Goal: Task Accomplishment & Management: Manage account settings

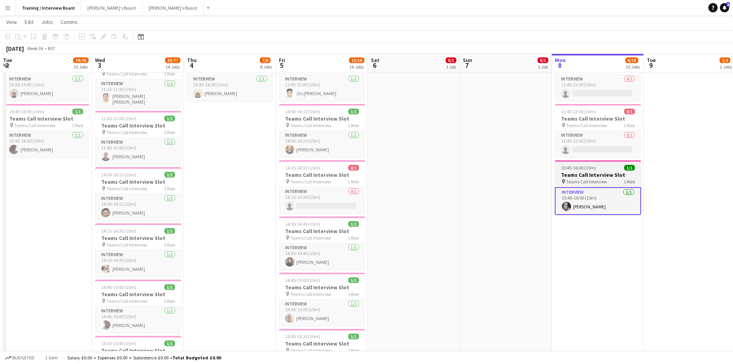
scroll to position [0, 203]
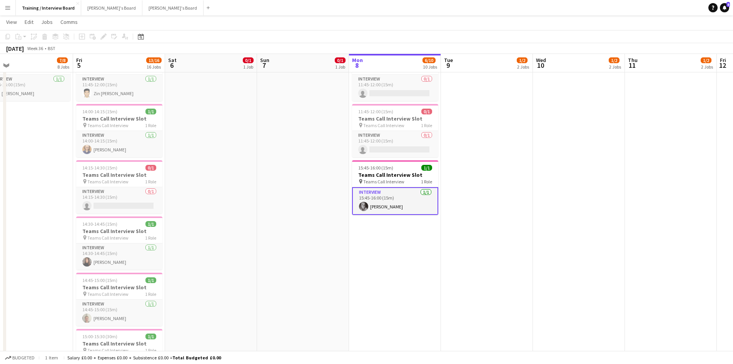
click at [389, 205] on app-card-role "Interview [DATE] 15:45-16:00 (15m) [PERSON_NAME]" at bounding box center [395, 201] width 86 height 28
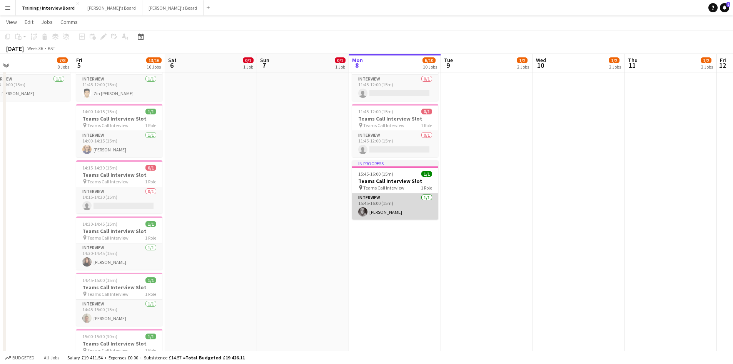
click at [391, 213] on app-card-role "Interview [DATE] 15:45-16:00 (15m) [PERSON_NAME]" at bounding box center [395, 206] width 86 height 26
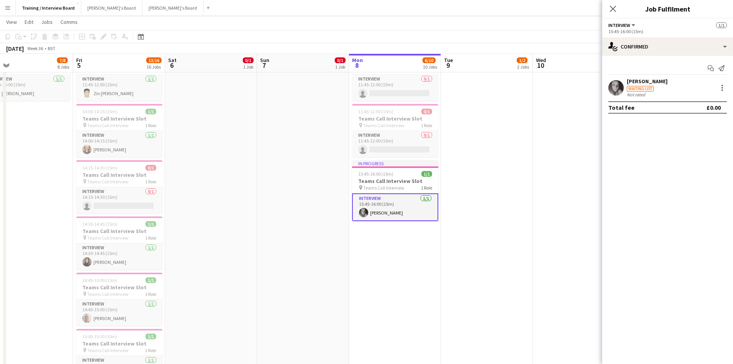
click at [643, 78] on div "[PERSON_NAME]" at bounding box center [647, 81] width 41 height 7
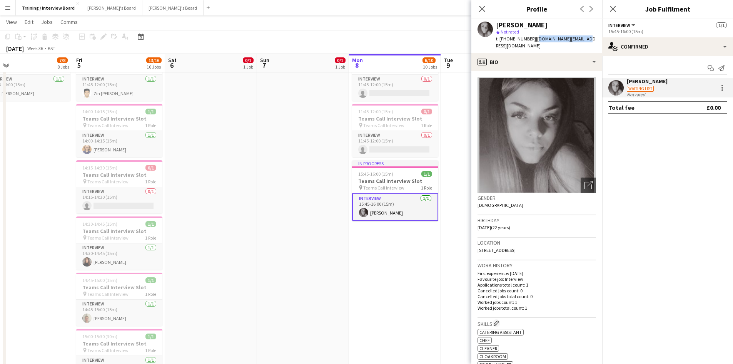
drag, startPoint x: 532, startPoint y: 39, endPoint x: 579, endPoint y: 38, distance: 46.6
click at [579, 38] on div "[PERSON_NAME] star Not rated t. [PHONE_NUMBER] | [DOMAIN_NAME][EMAIL_ADDRESS][D…" at bounding box center [537, 35] width 131 height 34
copy span "[DOMAIN_NAME][EMAIL_ADDRESS][DOMAIN_NAME]"
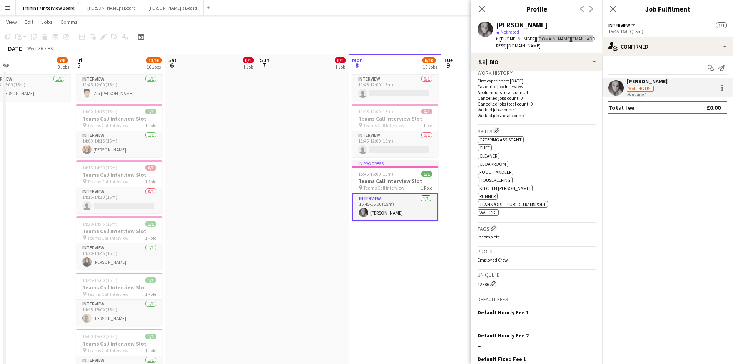
scroll to position [251, 0]
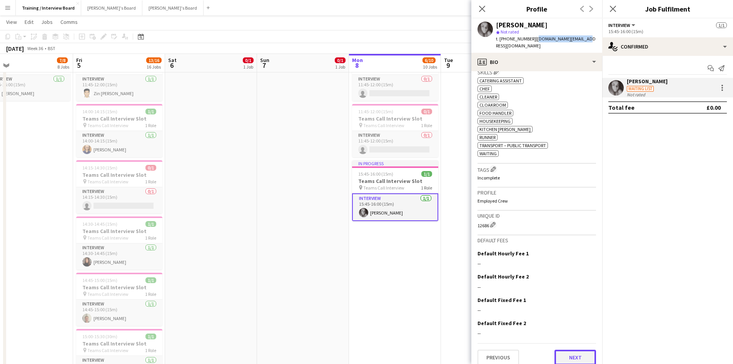
click at [575, 351] on button "Next" at bounding box center [576, 357] width 42 height 15
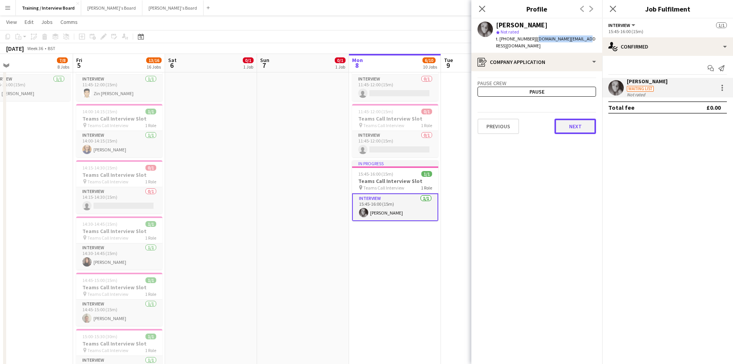
click at [572, 119] on button "Next" at bounding box center [576, 126] width 42 height 15
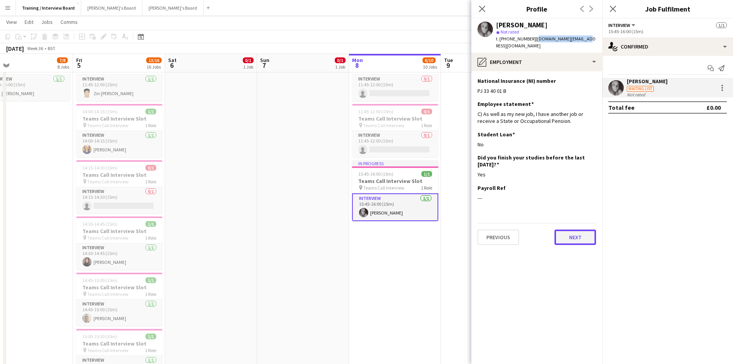
click at [577, 229] on button "Next" at bounding box center [576, 236] width 42 height 15
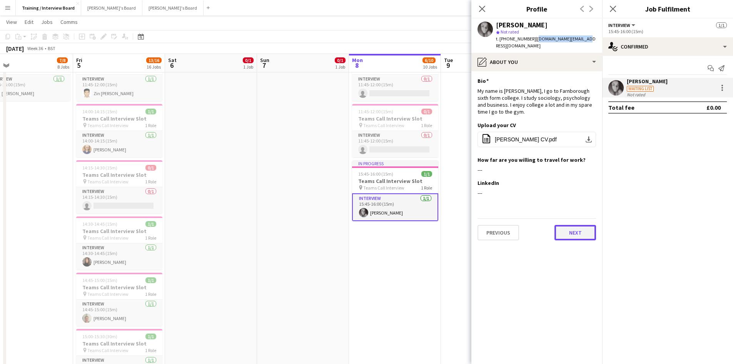
click at [578, 227] on button "Next" at bounding box center [576, 232] width 42 height 15
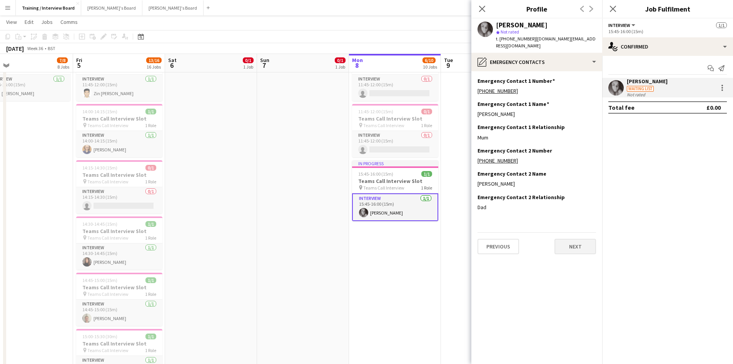
click at [578, 232] on div "Previous Next" at bounding box center [537, 243] width 119 height 22
click at [571, 242] on button "Next" at bounding box center [576, 246] width 42 height 15
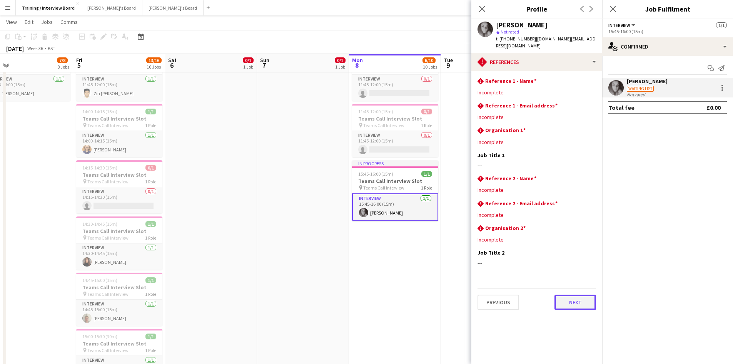
click at [574, 294] on button "Next" at bounding box center [576, 301] width 42 height 15
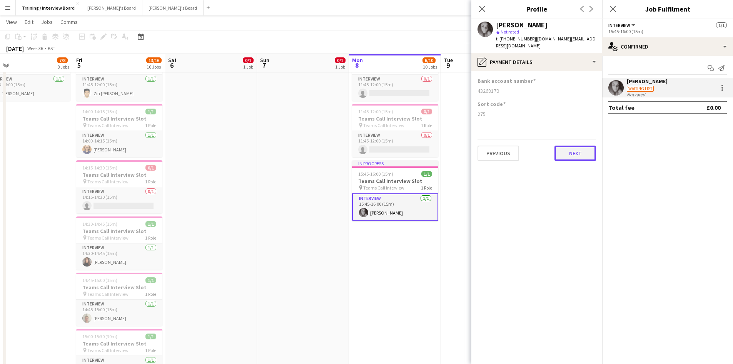
click at [579, 151] on button "Next" at bounding box center [576, 153] width 42 height 15
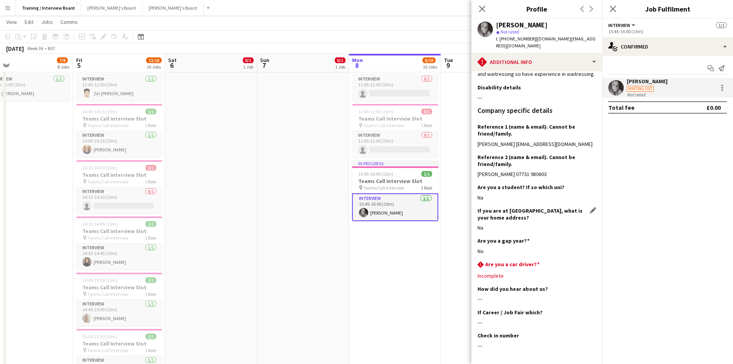
scroll to position [75, 0]
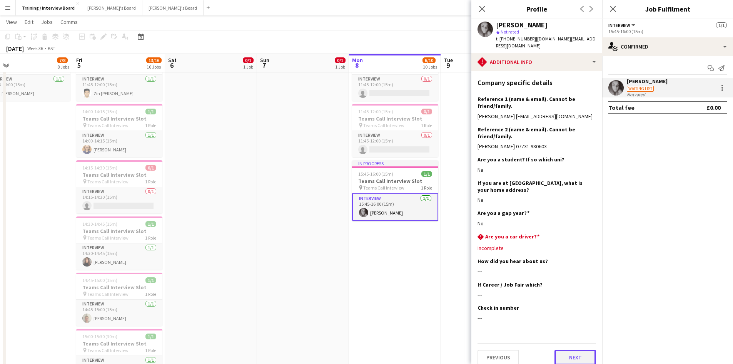
click at [560, 350] on button "Next" at bounding box center [576, 357] width 42 height 15
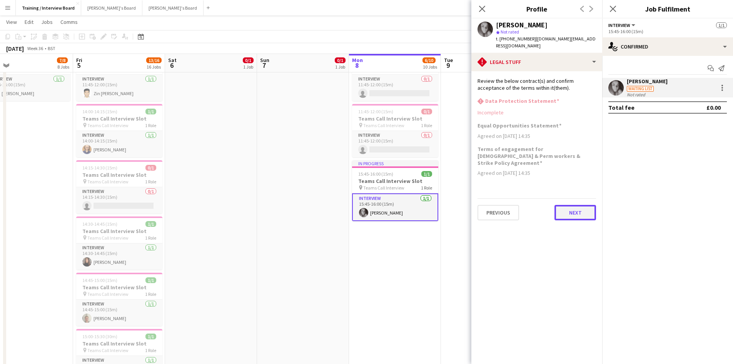
click at [578, 205] on button "Next" at bounding box center [576, 212] width 42 height 15
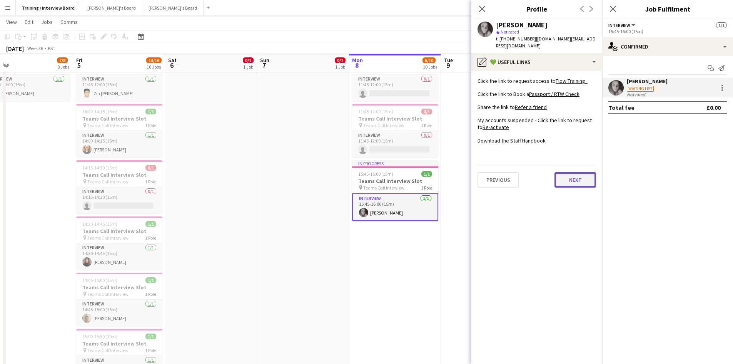
click at [576, 179] on button "Next" at bounding box center [576, 179] width 42 height 15
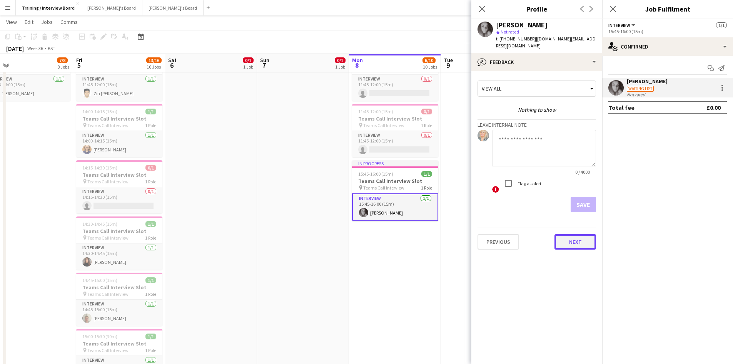
click at [577, 237] on button "Next" at bounding box center [576, 241] width 42 height 15
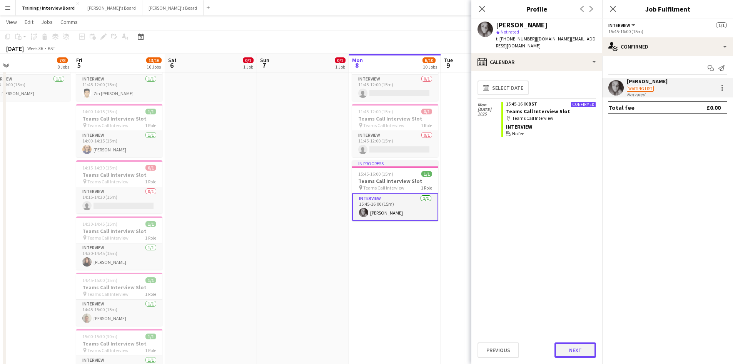
click at [569, 353] on button "Next" at bounding box center [576, 349] width 42 height 15
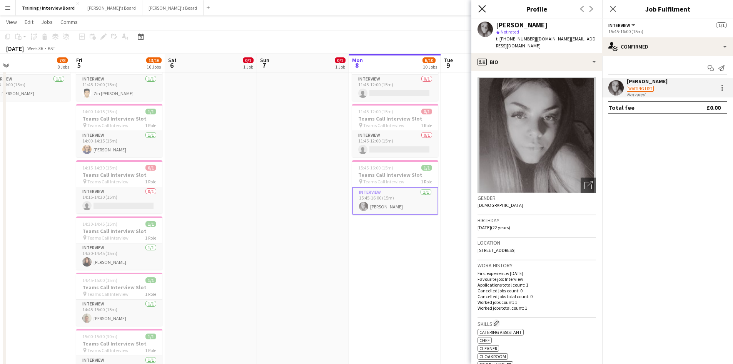
click at [483, 8] on icon at bounding box center [481, 8] width 7 height 7
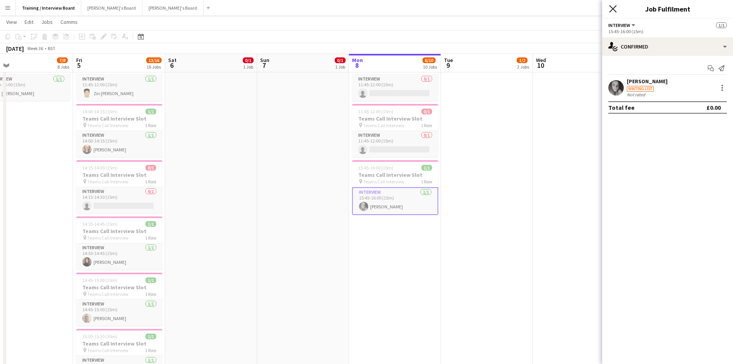
click at [612, 8] on icon at bounding box center [612, 8] width 7 height 7
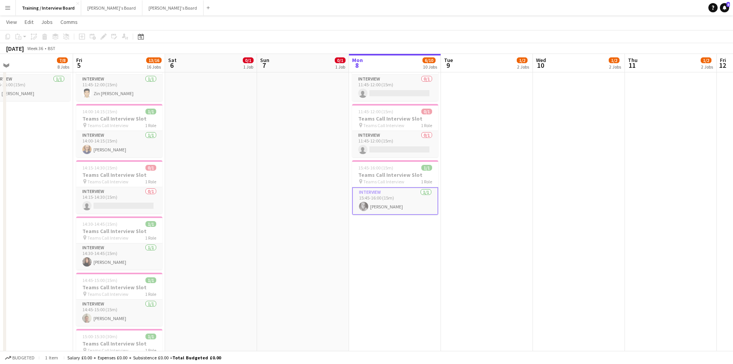
click at [382, 197] on app-card-role "Interview [DATE] 15:45-16:00 (15m) [PERSON_NAME]" at bounding box center [395, 201] width 86 height 28
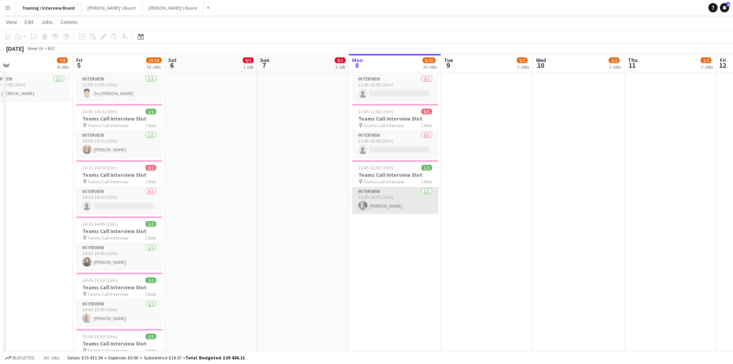
click at [383, 197] on app-card-role "Interview [DATE] 15:45-16:00 (15m) [PERSON_NAME]" at bounding box center [395, 200] width 86 height 26
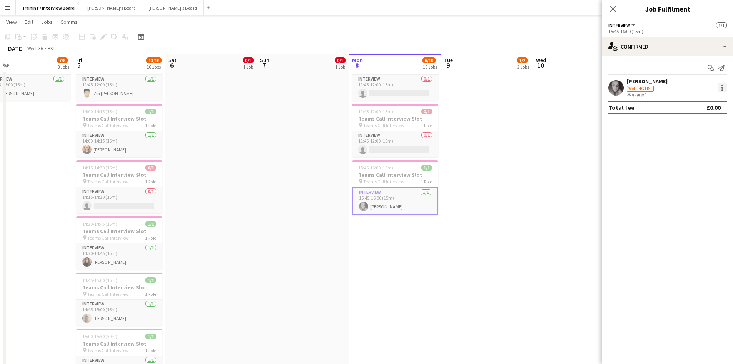
click at [722, 86] on div at bounding box center [723, 86] width 2 height 2
click at [697, 192] on span "Did not show" at bounding box center [691, 194] width 36 height 7
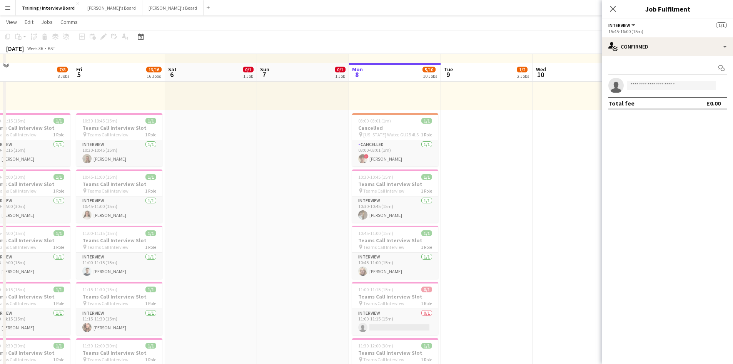
scroll to position [192, 0]
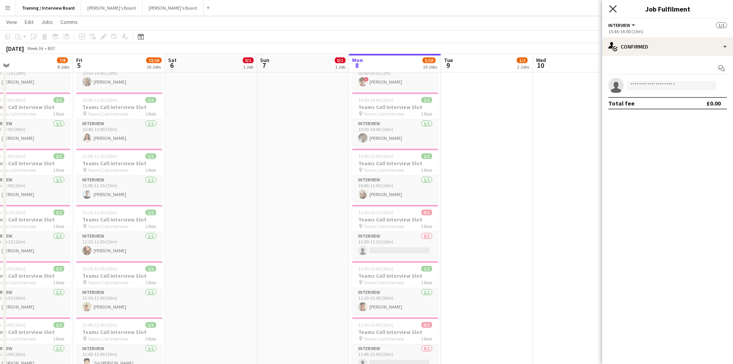
click at [611, 10] on icon "Close pop-in" at bounding box center [612, 8] width 7 height 7
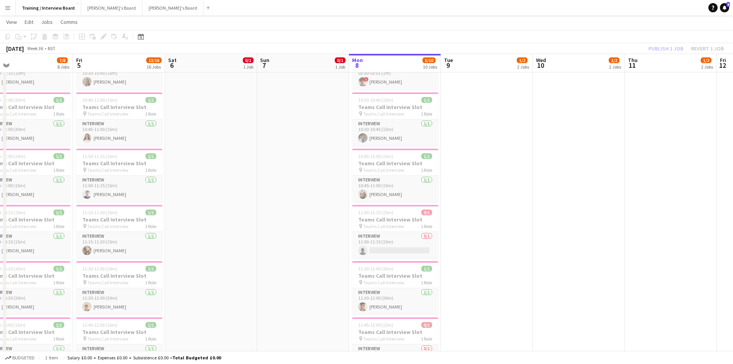
click at [663, 47] on div "Publish 1 job Revert 1 job" at bounding box center [686, 48] width 94 height 10
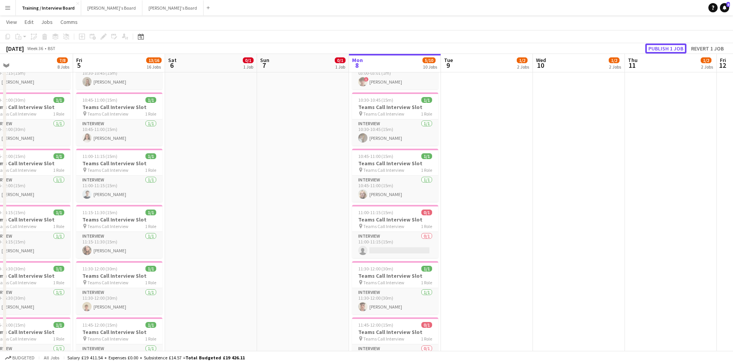
click at [663, 47] on button "Publish 1 job" at bounding box center [666, 48] width 41 height 10
